Goal: Task Accomplishment & Management: Use online tool/utility

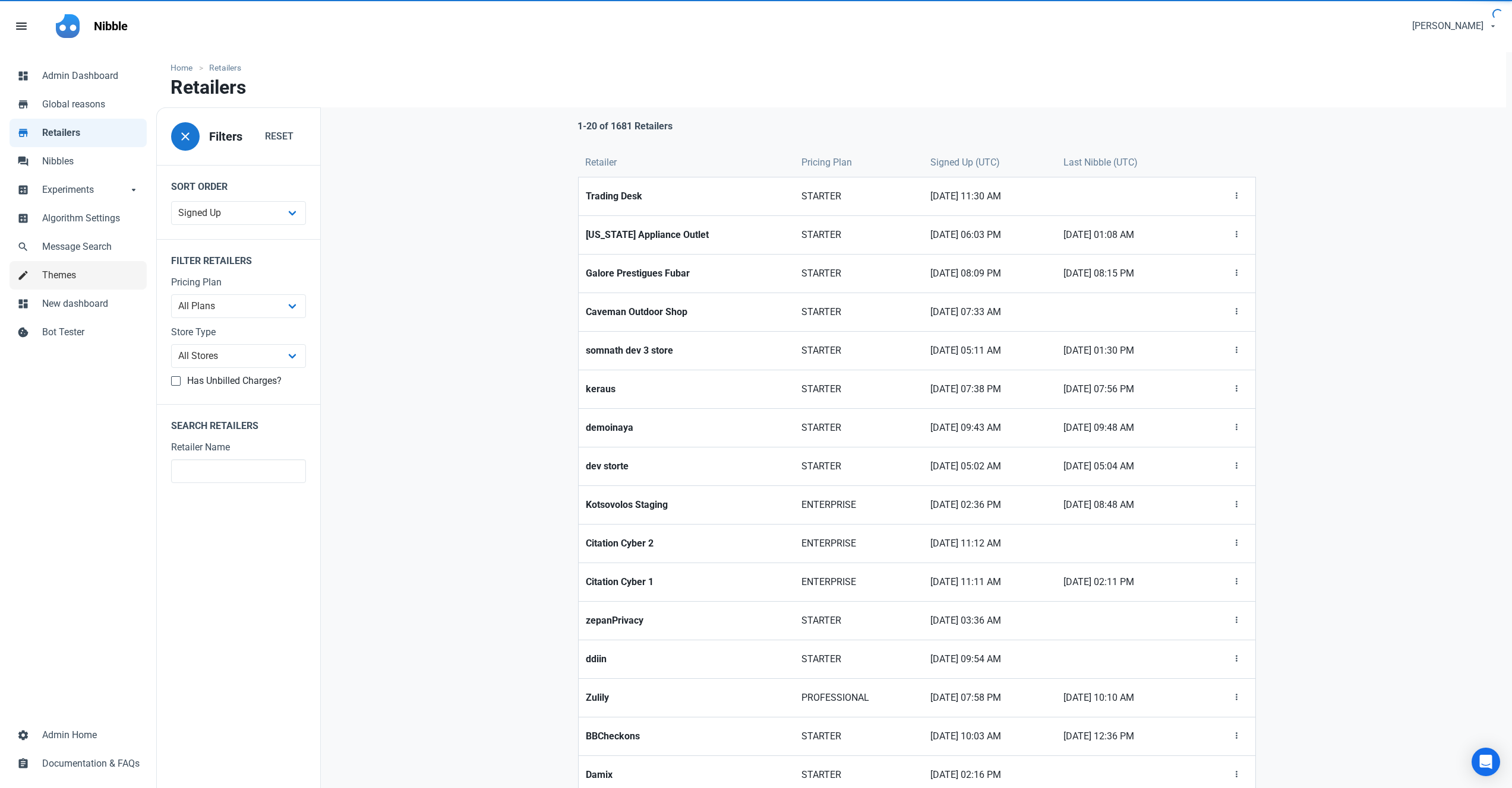
click at [89, 279] on span "Themes" at bounding box center [91, 275] width 98 height 14
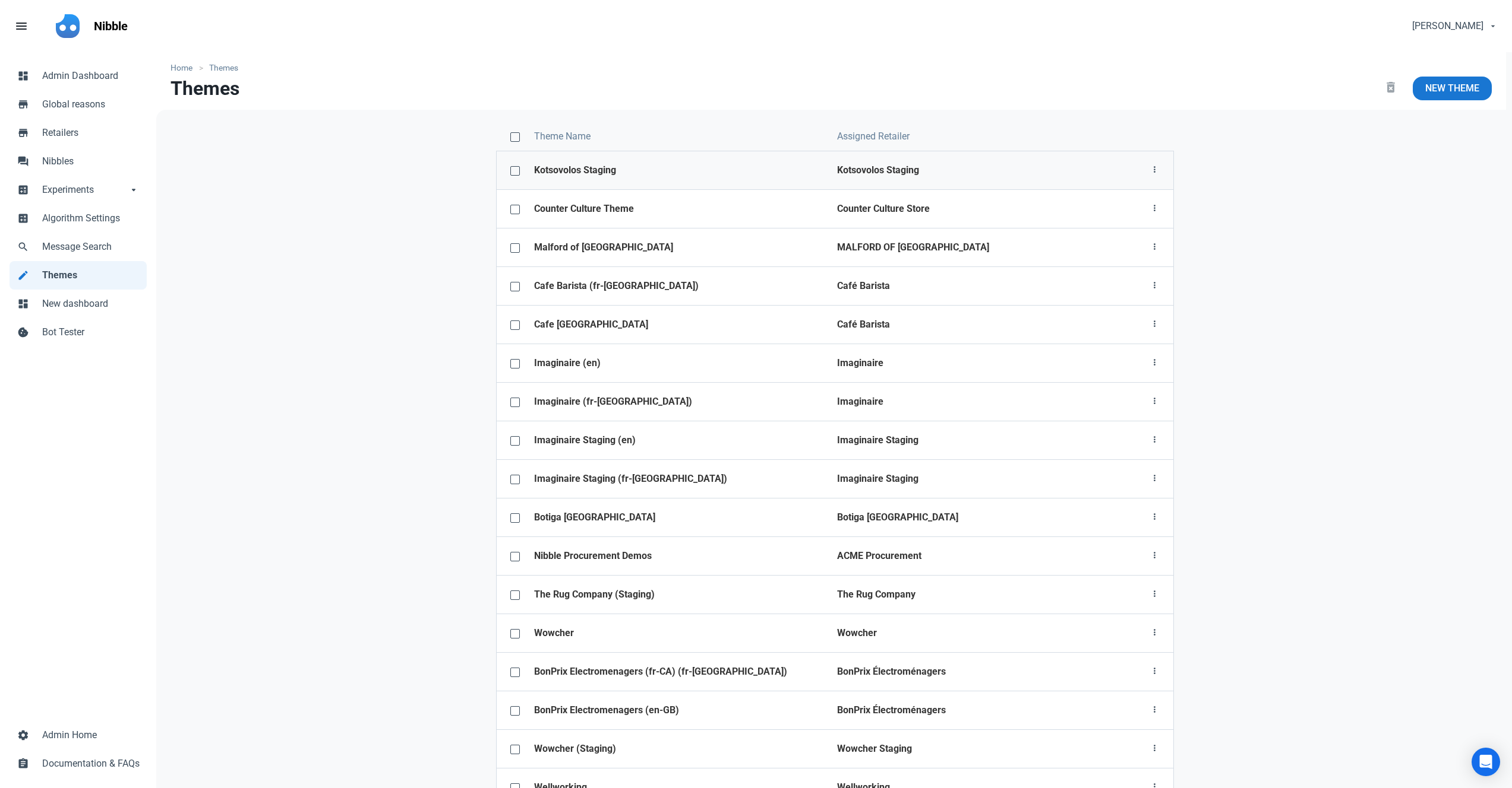
click at [837, 173] on strong "Kotsovolos Staging" at bounding box center [878, 169] width 82 height 11
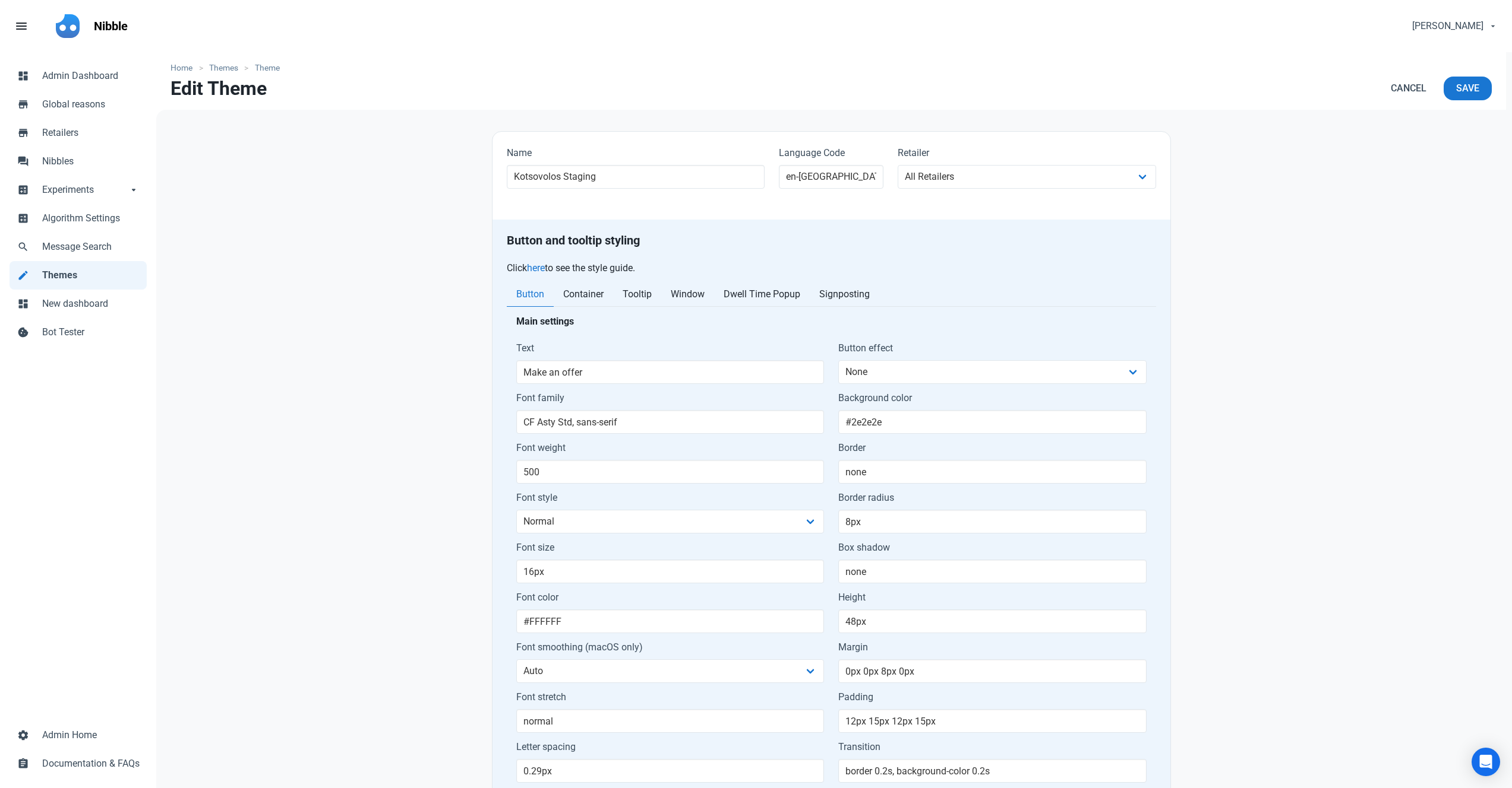
select select "1674"
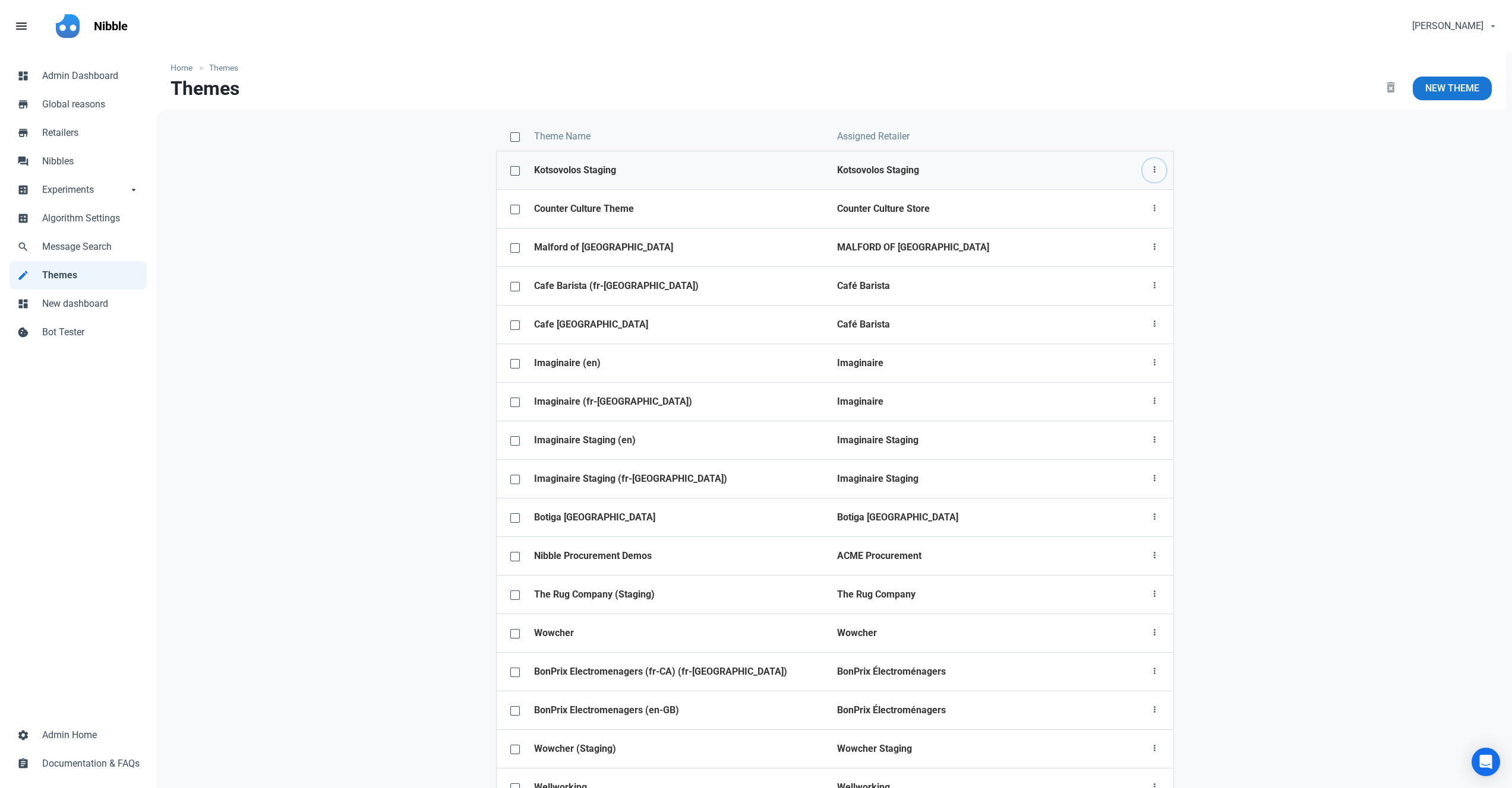
click at [1151, 172] on icon "button" at bounding box center [1154, 170] width 9 height 15
click at [1079, 243] on link "Theme configurator" at bounding box center [1110, 237] width 111 height 19
